Goal: Information Seeking & Learning: Learn about a topic

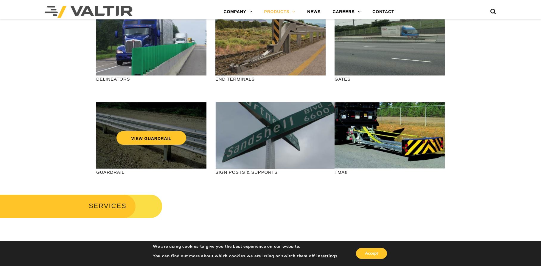
scroll to position [179, 0]
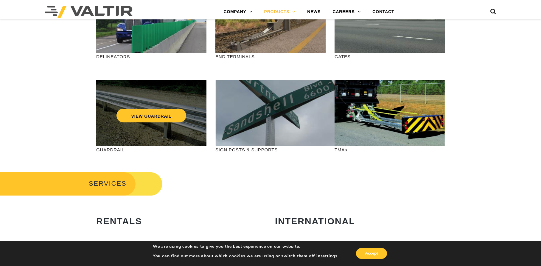
click at [182, 130] on div "VIEW GUARDRAIL" at bounding box center [151, 113] width 110 height 66
click at [173, 117] on link "VIEW GUARDRAIL" at bounding box center [152, 116] width 70 height 14
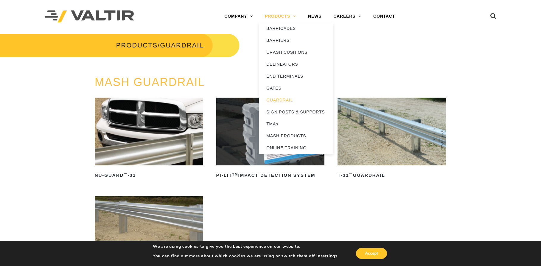
click at [271, 16] on link "PRODUCTS" at bounding box center [280, 16] width 43 height 12
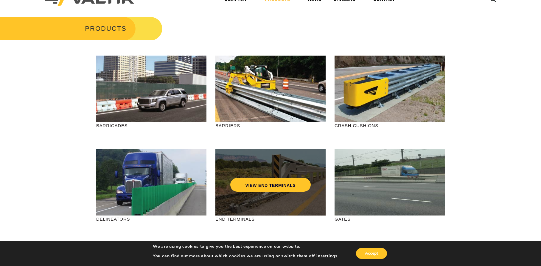
scroll to position [30, 0]
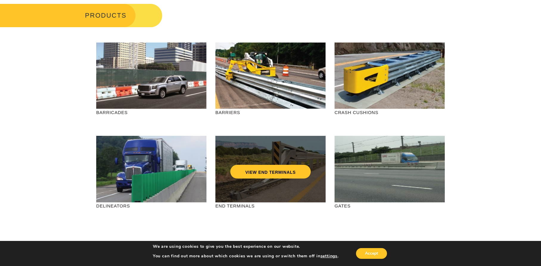
click at [290, 145] on div "VIEW END TERMINALS" at bounding box center [271, 169] width 110 height 66
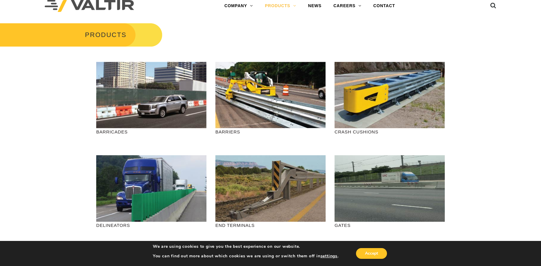
scroll to position [0, 0]
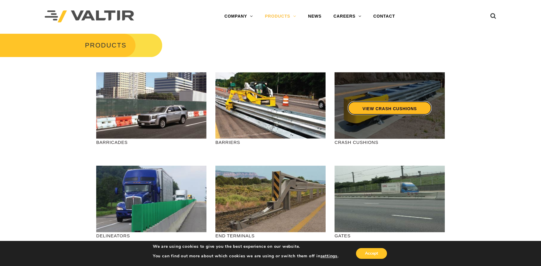
click at [419, 103] on link "VIEW CRASH CUSHIONS" at bounding box center [390, 108] width 84 height 14
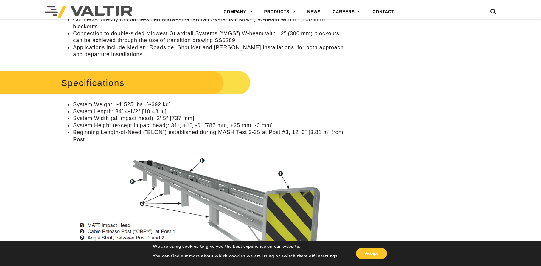
scroll to position [656, 0]
